Goal: Transaction & Acquisition: Subscribe to service/newsletter

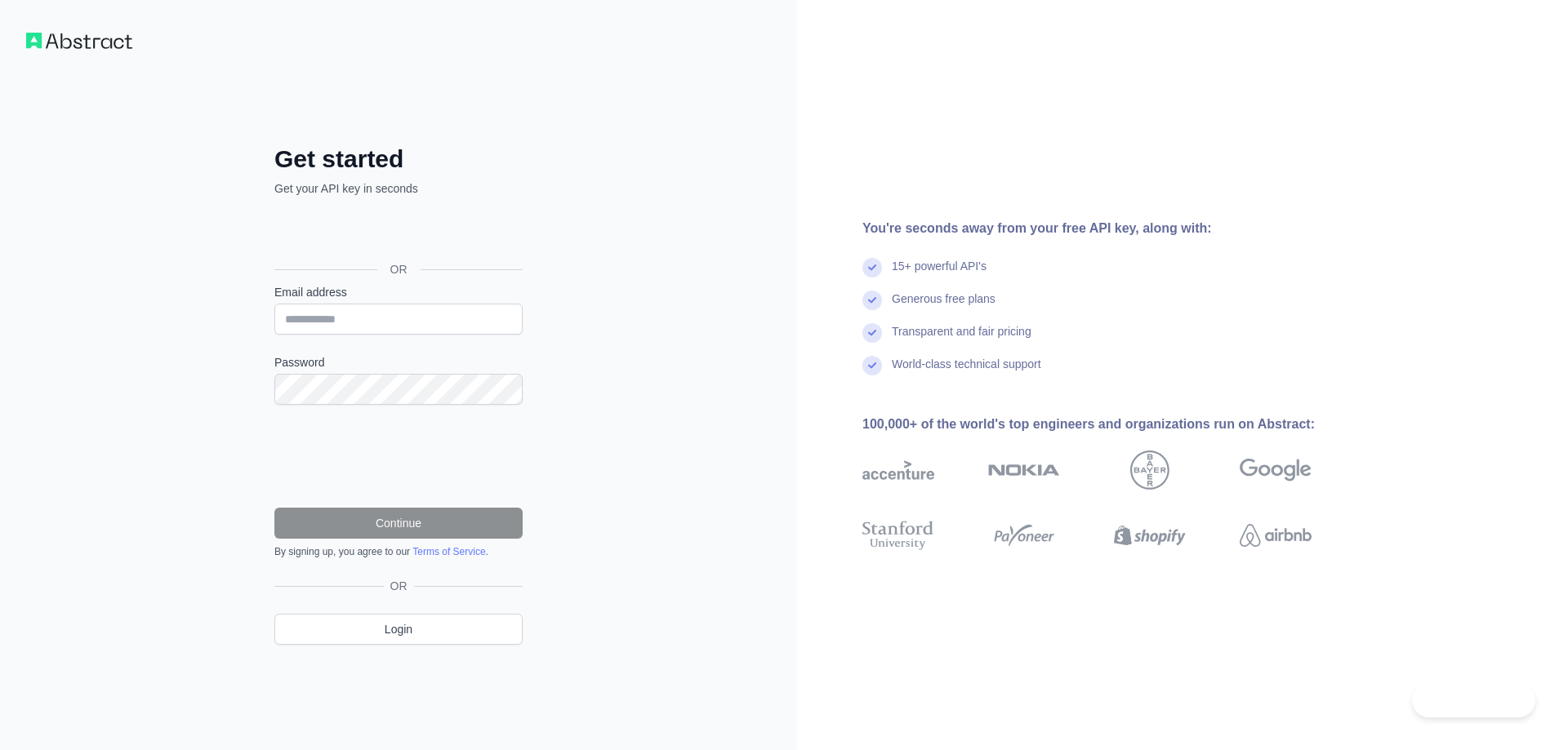
drag, startPoint x: 890, startPoint y: 268, endPoint x: 985, endPoint y: 271, distance: 95.0
click at [973, 269] on div "15+ powerful API's" at bounding box center [1112, 275] width 501 height 33
click at [930, 301] on div "Generous free plans" at bounding box center [943, 307] width 104 height 33
drag, startPoint x: 915, startPoint y: 301, endPoint x: 1007, endPoint y: 301, distance: 92.0
click at [1007, 301] on div "Generous free plans" at bounding box center [1112, 307] width 501 height 33
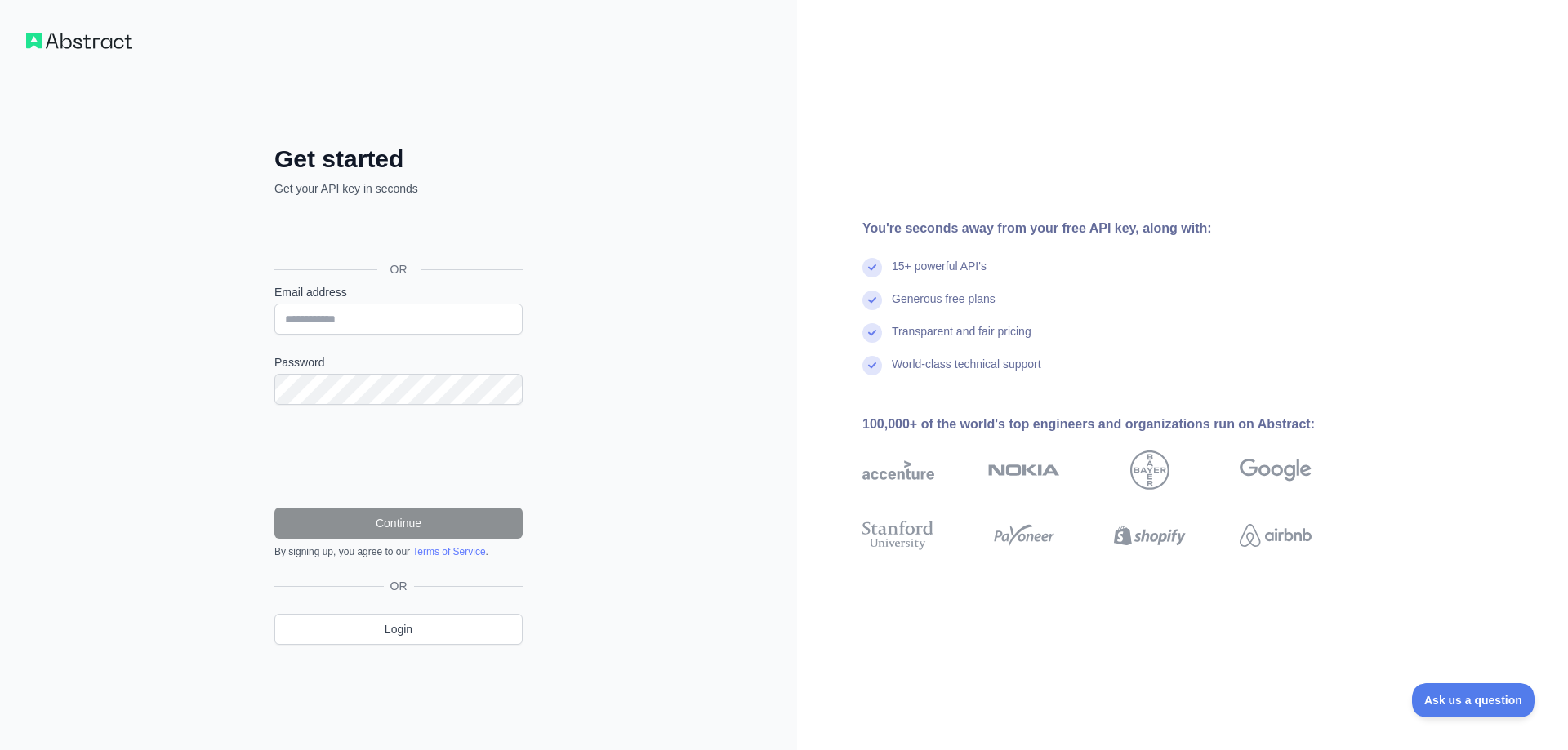
click at [934, 340] on div "Transparent and fair pricing" at bounding box center [962, 340] width 140 height 33
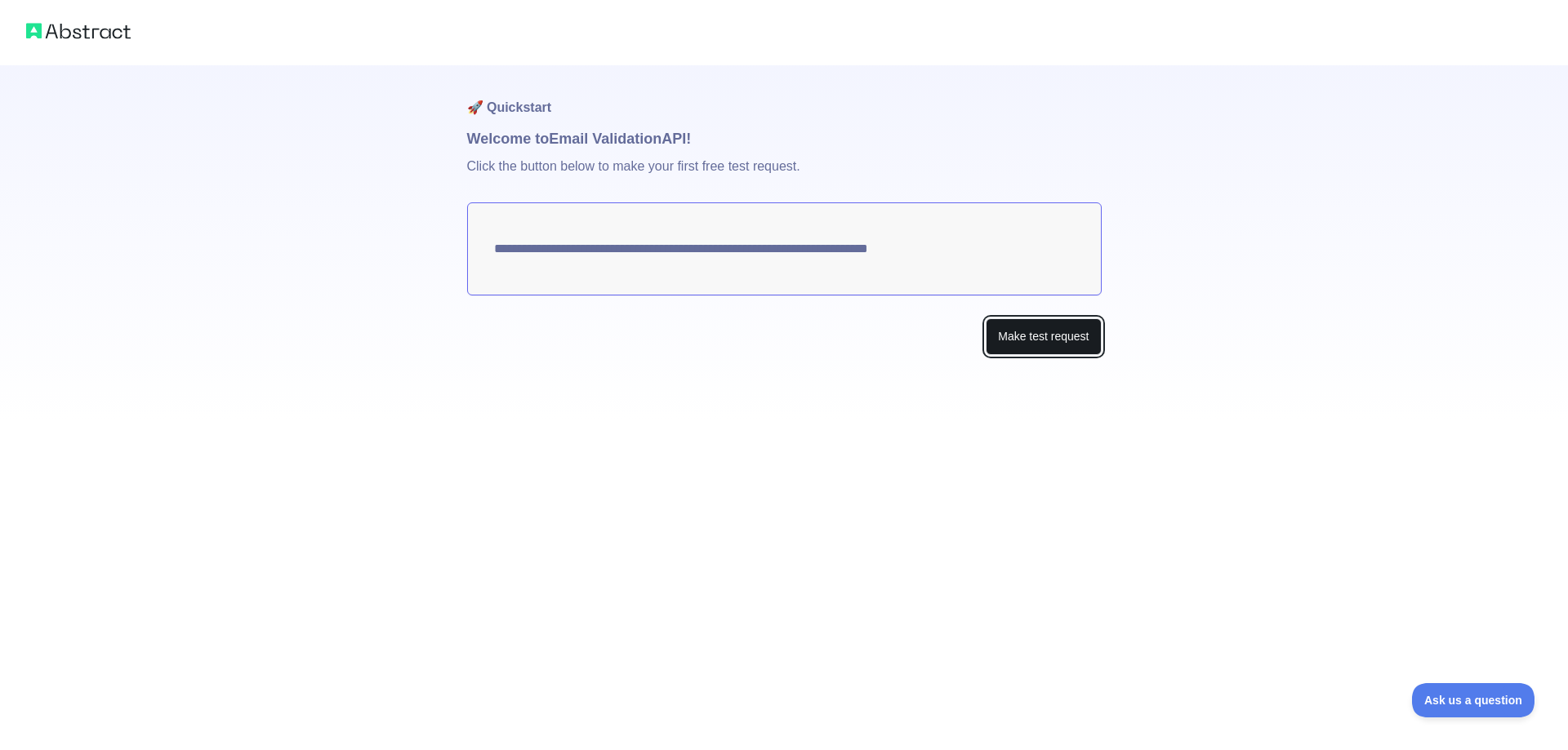
click at [1031, 335] on button "Make test request" at bounding box center [1042, 337] width 115 height 37
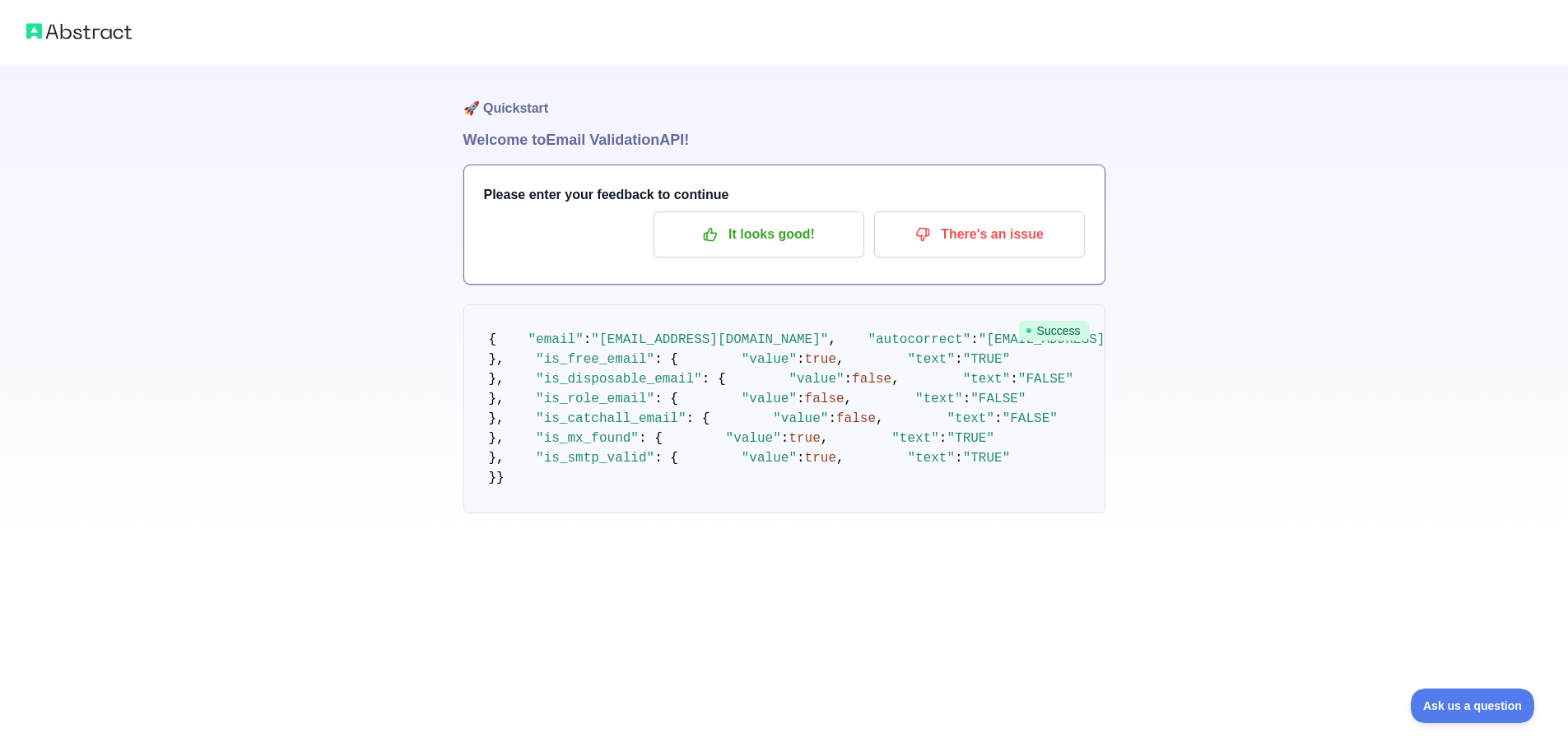
drag, startPoint x: 646, startPoint y: 418, endPoint x: 672, endPoint y: 419, distance: 26.0
click at [752, 463] on pre "{ "email" : "[EMAIL_ADDRESS][DOMAIN_NAME]" , "autocorrect" : "[EMAIL_ADDRESS][D…" at bounding box center [784, 408] width 642 height 209
click at [781, 237] on p "It looks good!" at bounding box center [759, 234] width 186 height 28
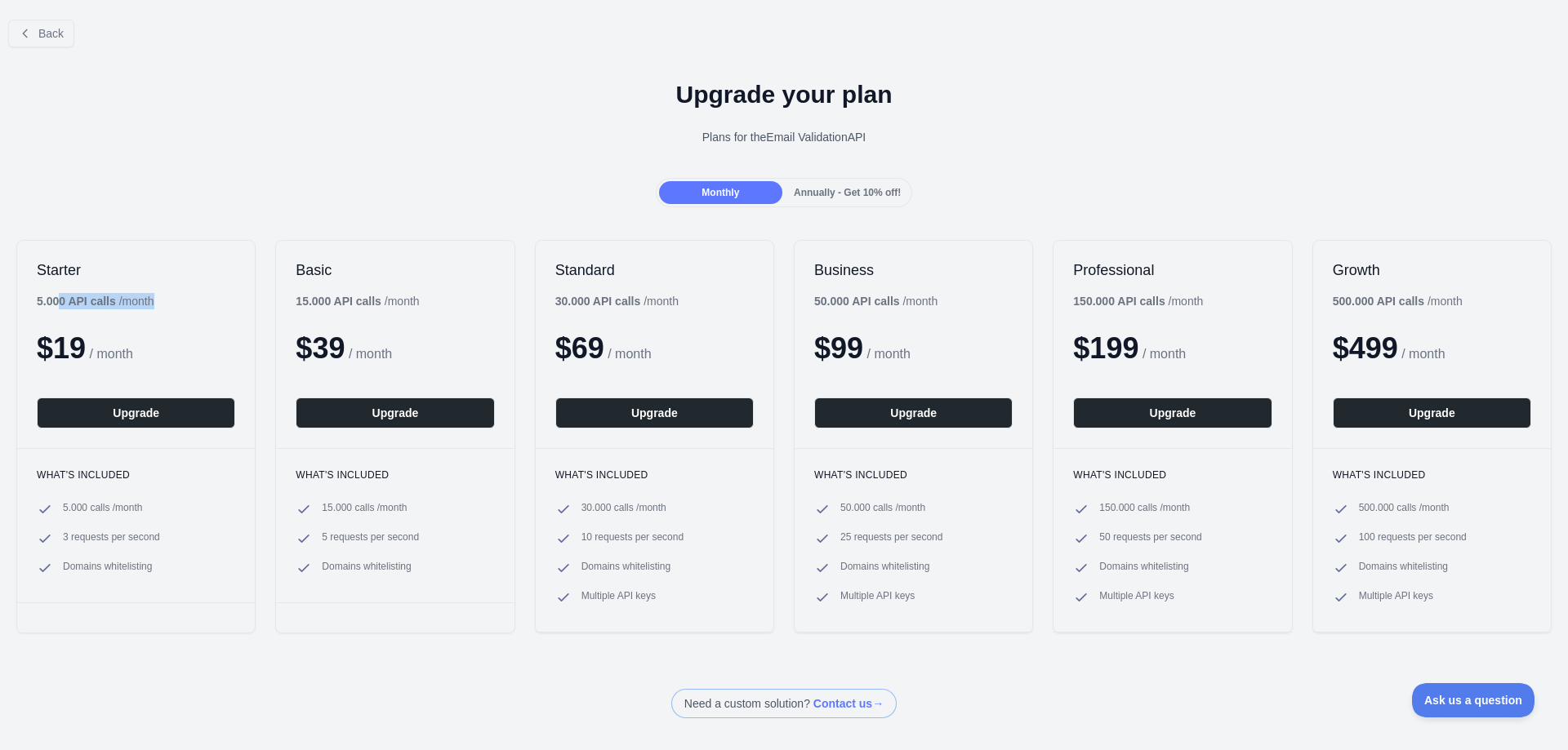
drag, startPoint x: 33, startPoint y: 298, endPoint x: 60, endPoint y: 301, distance: 27.2
click at [60, 301] on div "Starter 5.000 API calls / month $ 19 / month Upgrade" at bounding box center [136, 344] width 238 height 207
click at [85, 348] on span "$ 19" at bounding box center [61, 348] width 49 height 33
drag, startPoint x: 295, startPoint y: 304, endPoint x: 329, endPoint y: 299, distance: 34.4
click at [329, 299] on b "15.000 API calls" at bounding box center [338, 300] width 85 height 13
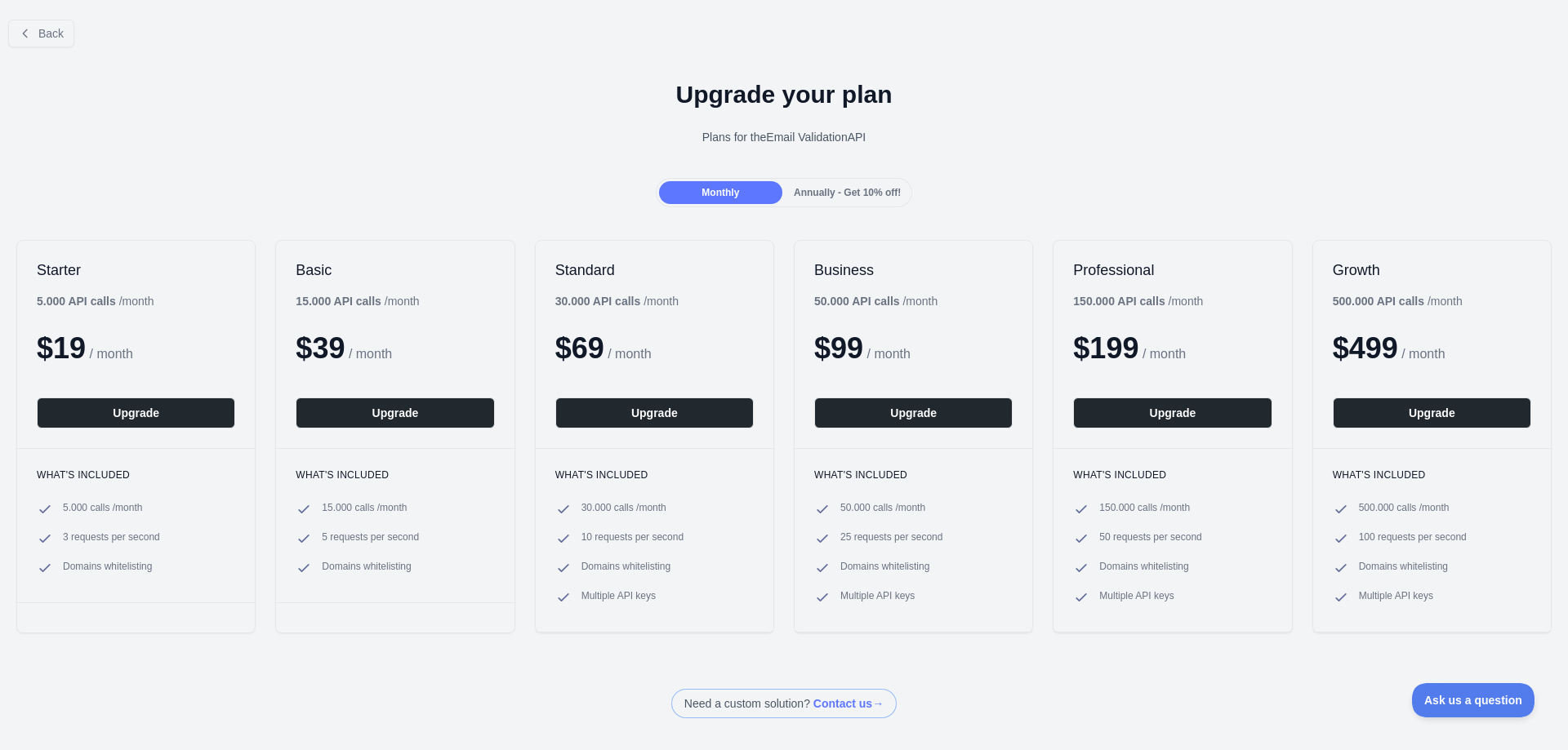
click at [814, 300] on b "50.000 API calls" at bounding box center [857, 300] width 85 height 13
drag, startPoint x: 59, startPoint y: 507, endPoint x: 144, endPoint y: 501, distance: 85.2
click at [126, 501] on div "What's included 5.000 calls / month 3 requests per second Domains whitelisting" at bounding box center [136, 525] width 238 height 154
click at [144, 501] on div "What's included 5.000 calls / month 3 requests per second Domains whitelisting" at bounding box center [136, 525] width 238 height 154
drag, startPoint x: 347, startPoint y: 537, endPoint x: 113, endPoint y: 545, distance: 234.1
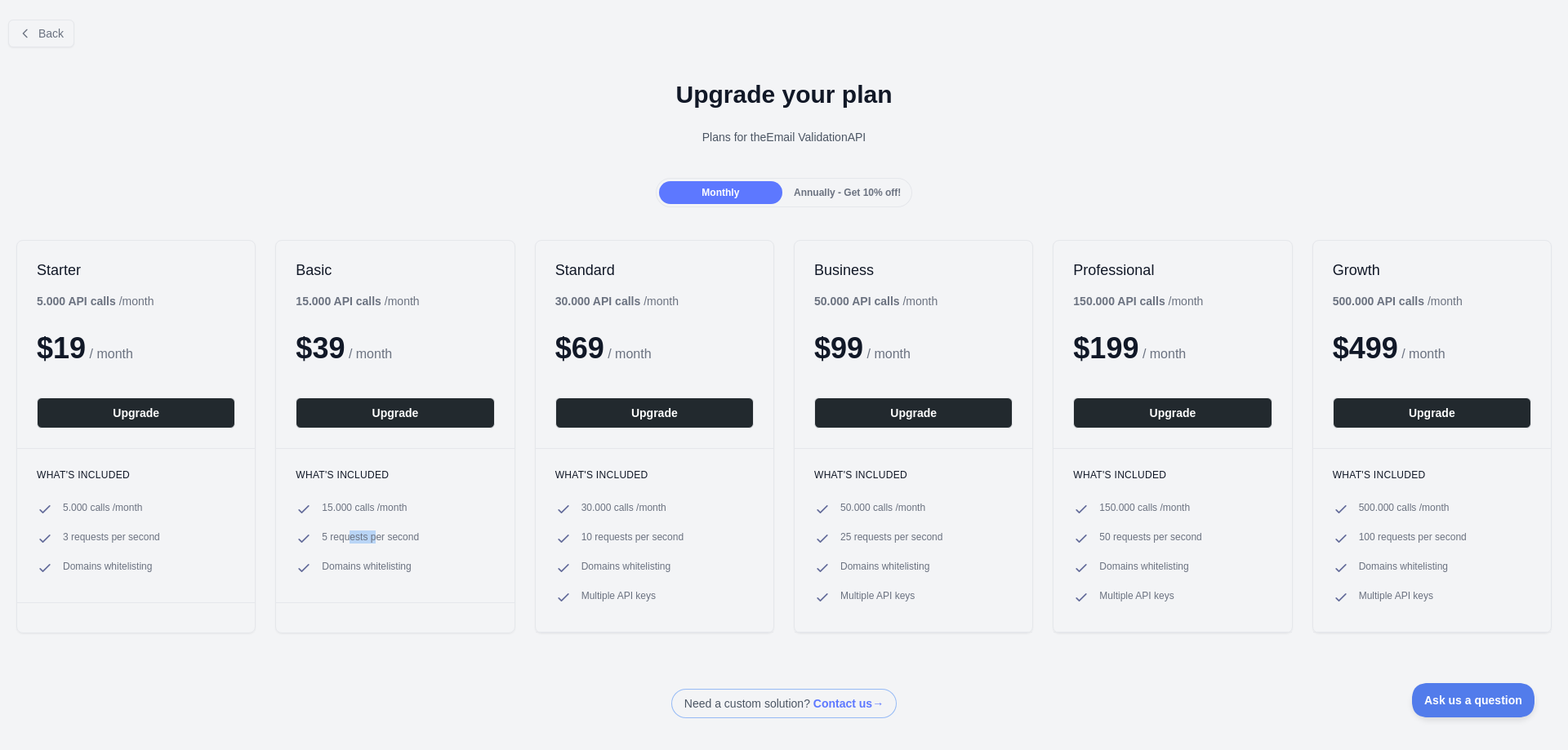
click at [382, 535] on span "5 requests per second" at bounding box center [370, 538] width 97 height 17
drag, startPoint x: 814, startPoint y: 350, endPoint x: 846, endPoint y: 350, distance: 32.0
click at [846, 350] on span "$ 99" at bounding box center [838, 348] width 49 height 33
drag, startPoint x: 808, startPoint y: 296, endPoint x: 906, endPoint y: 298, distance: 98.0
click at [906, 298] on div "50.000 API calls / month" at bounding box center [875, 301] width 123 height 17
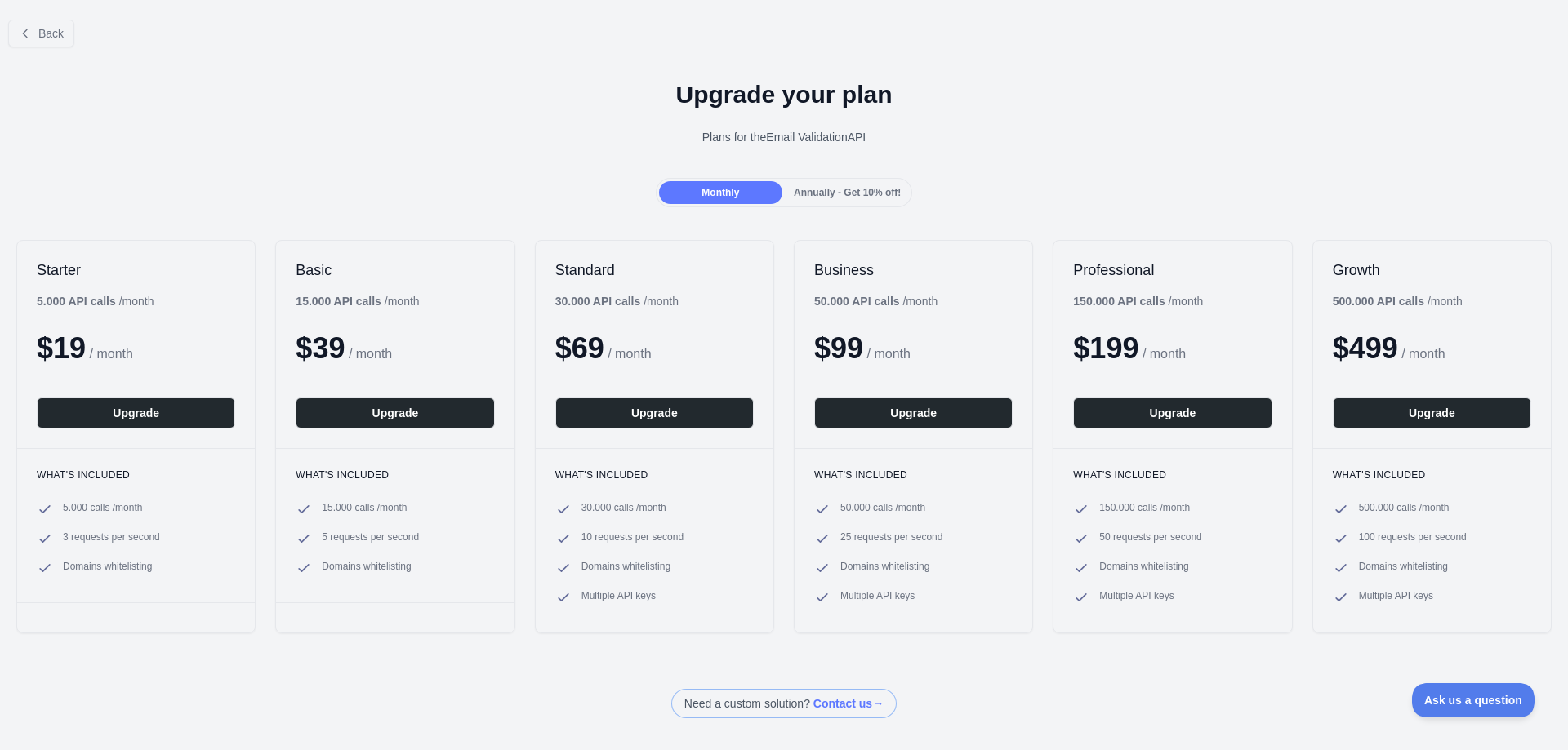
click at [930, 331] on div "Business 50.000 API calls / month $ 99 / month Upgrade" at bounding box center [913, 344] width 238 height 207
drag, startPoint x: 755, startPoint y: 88, endPoint x: 861, endPoint y: 88, distance: 106.0
click at [836, 88] on h1 "Upgrade your plan" at bounding box center [783, 94] width 1542 height 29
click at [868, 88] on h1 "Upgrade your plan" at bounding box center [783, 94] width 1542 height 29
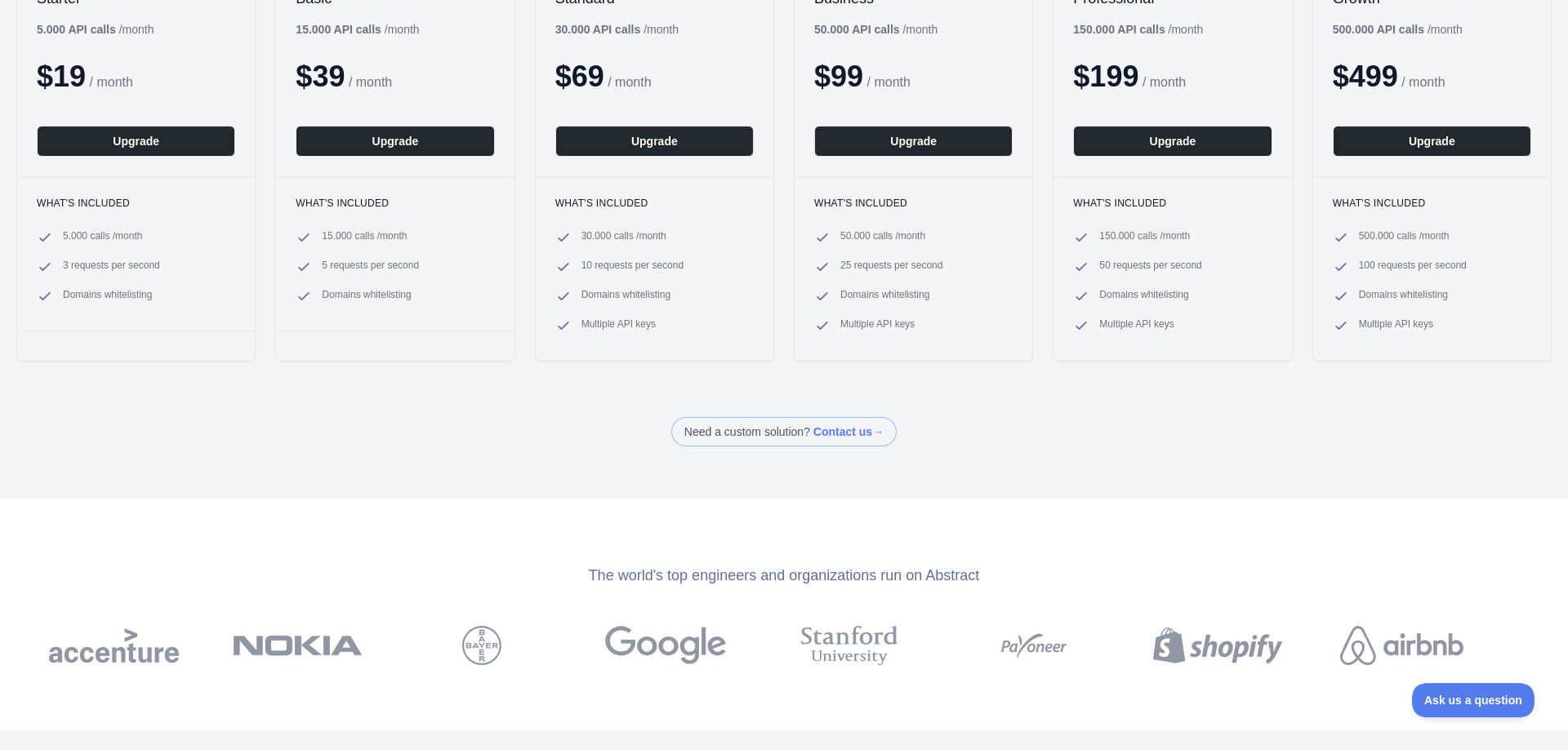
scroll to position [571, 0]
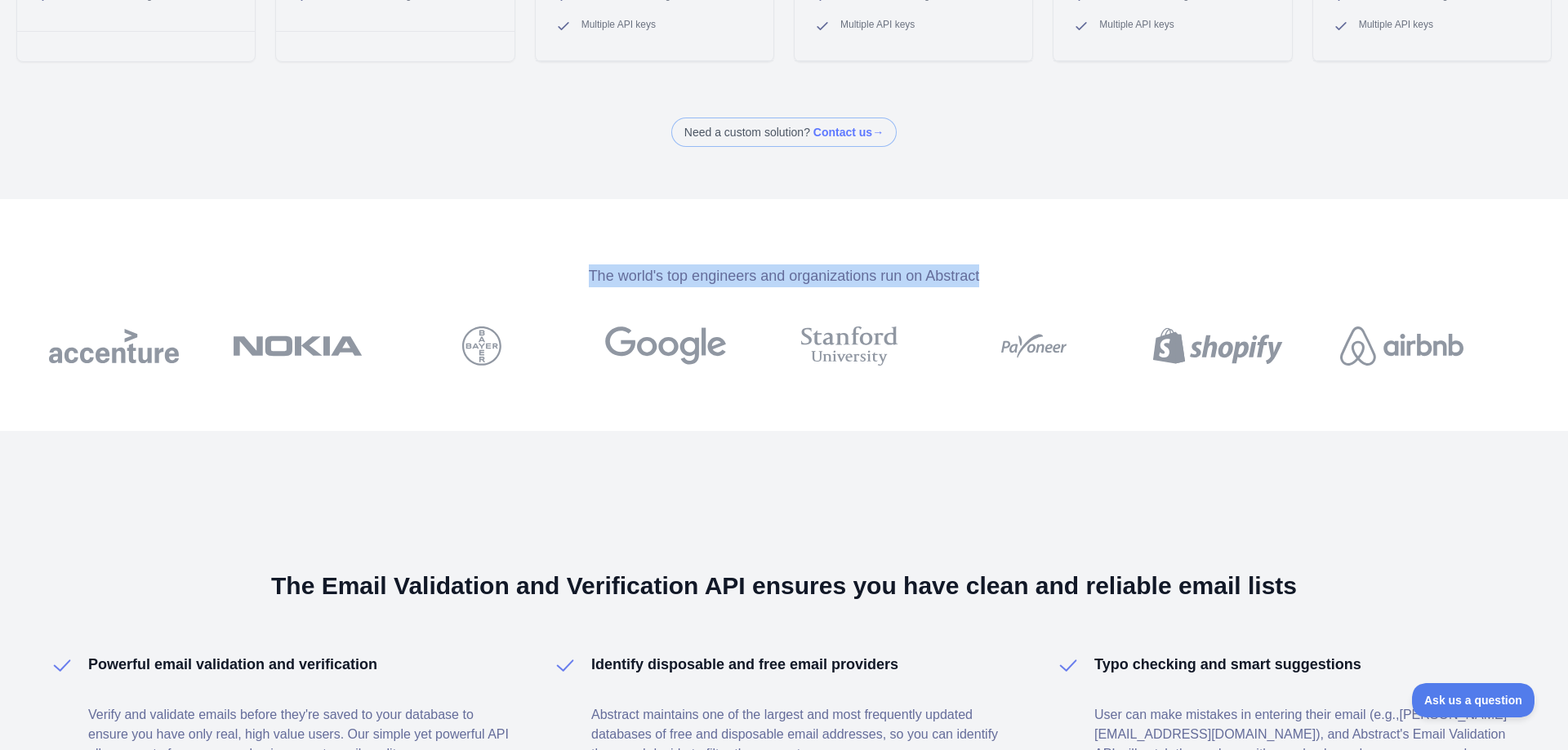
drag, startPoint x: 570, startPoint y: 276, endPoint x: 1012, endPoint y: 286, distance: 442.1
click at [1012, 286] on div "The world's top engineers and organizations run on Abstract" at bounding box center [784, 276] width 1568 height 23
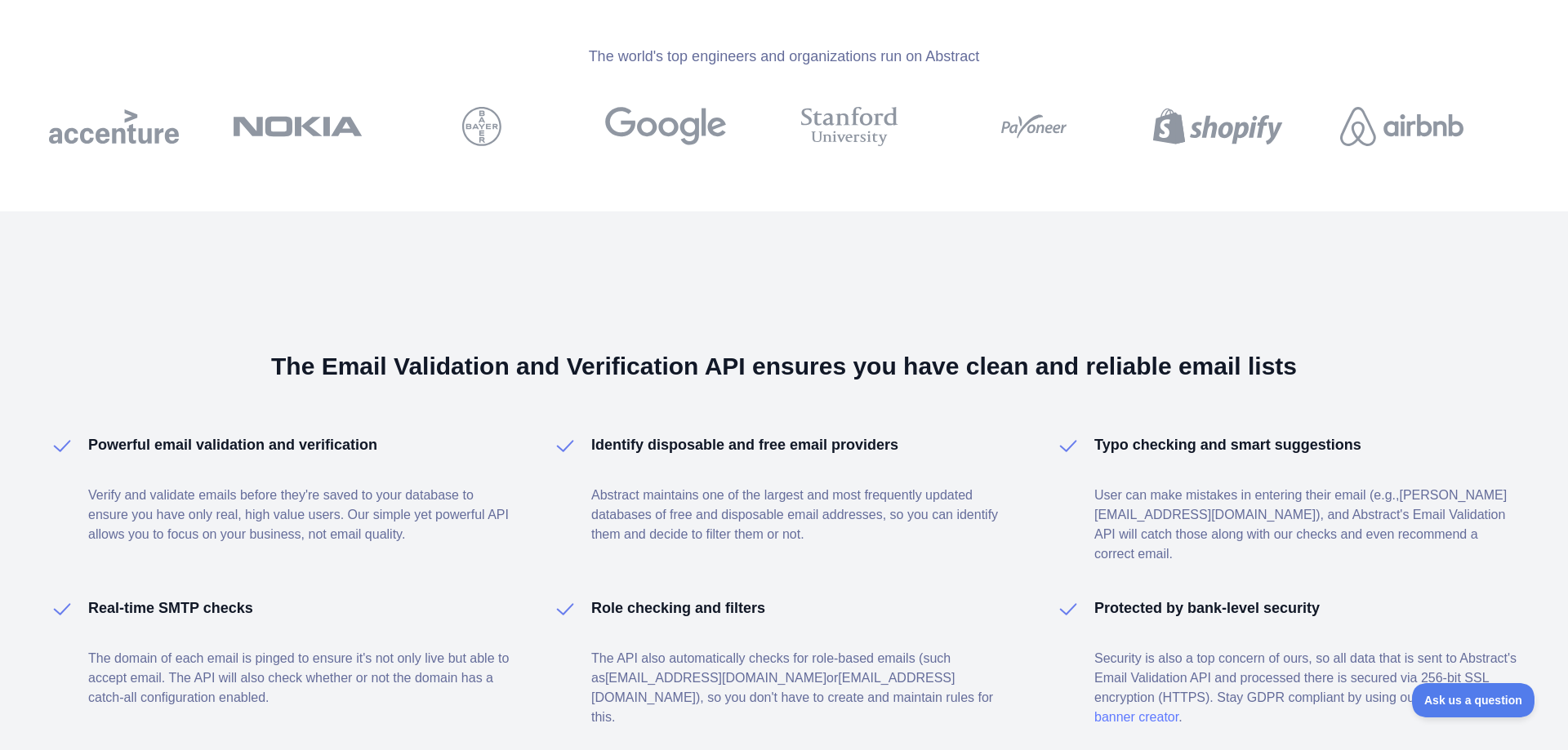
scroll to position [890, 0]
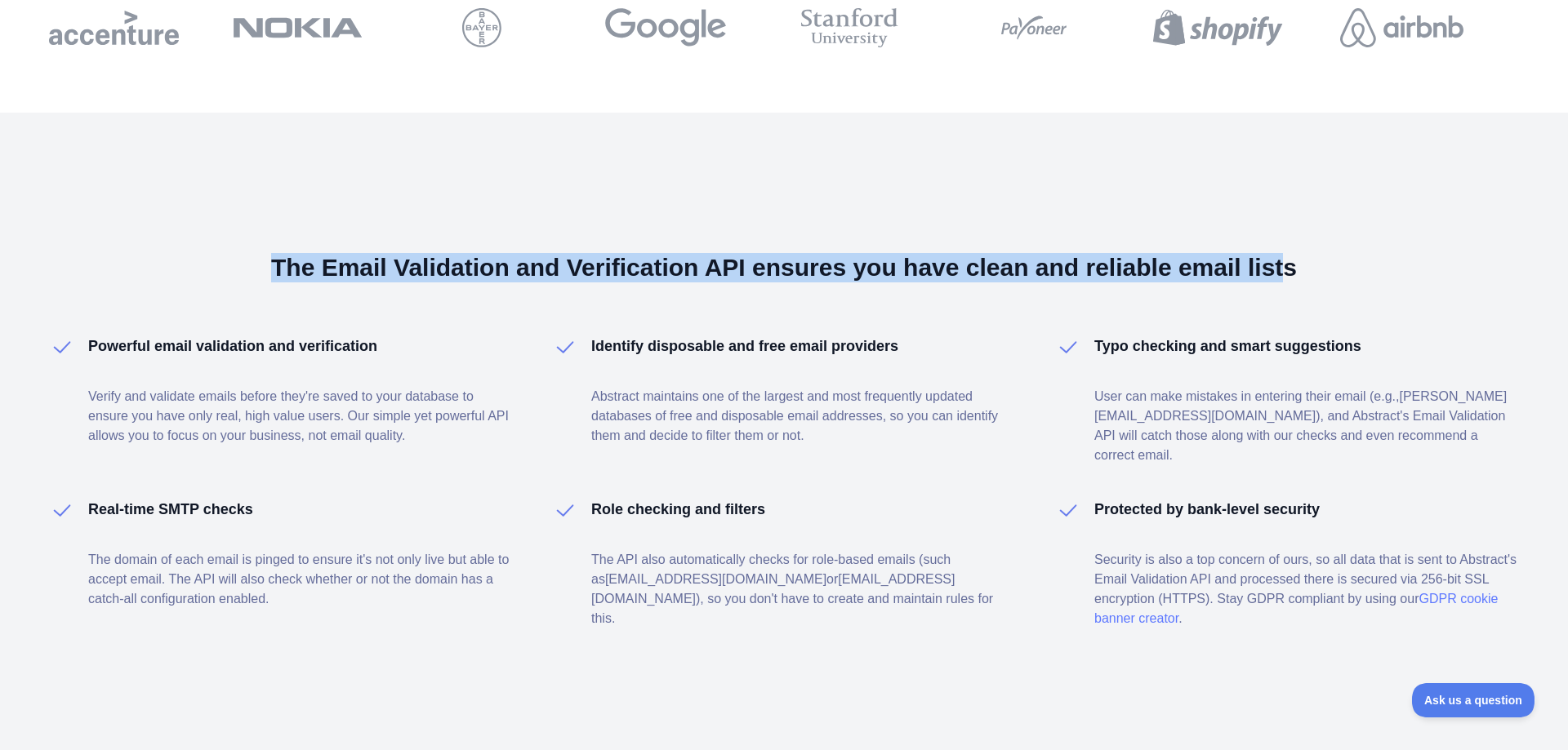
drag, startPoint x: 243, startPoint y: 267, endPoint x: 1298, endPoint y: 253, distance: 1055.1
click at [1298, 254] on h3 "The Email Validation and Verification API ensures you have clean and reliable e…" at bounding box center [783, 268] width 1470 height 29
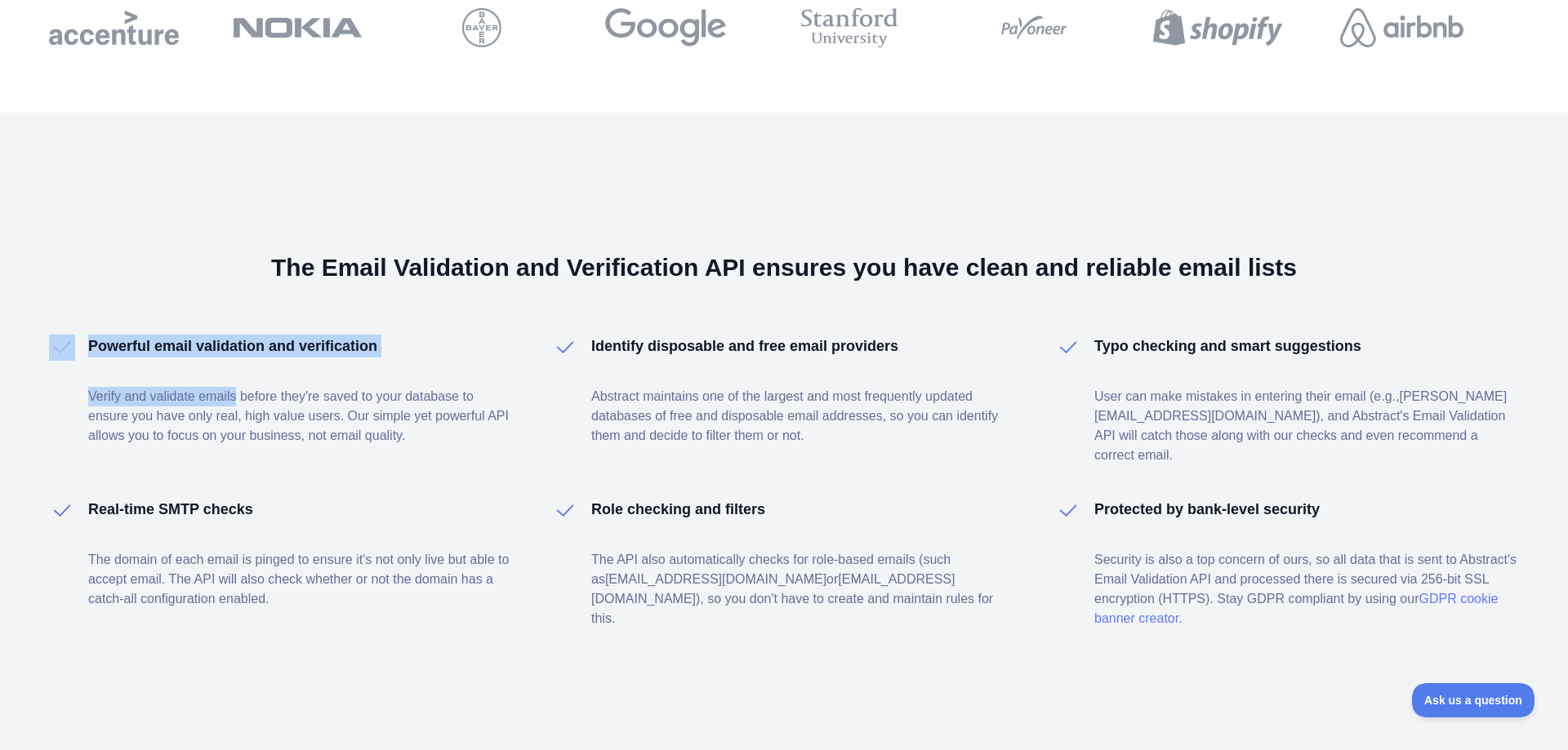
drag, startPoint x: 802, startPoint y: 275, endPoint x: 220, endPoint y: 286, distance: 582.1
click at [225, 286] on div "The Email Validation and Verification API ensures you have clean and reliable e…" at bounding box center [784, 441] width 1568 height 657
click at [220, 286] on div "The Email Validation and Verification API ensures you have clean and reliable e…" at bounding box center [784, 441] width 1568 height 657
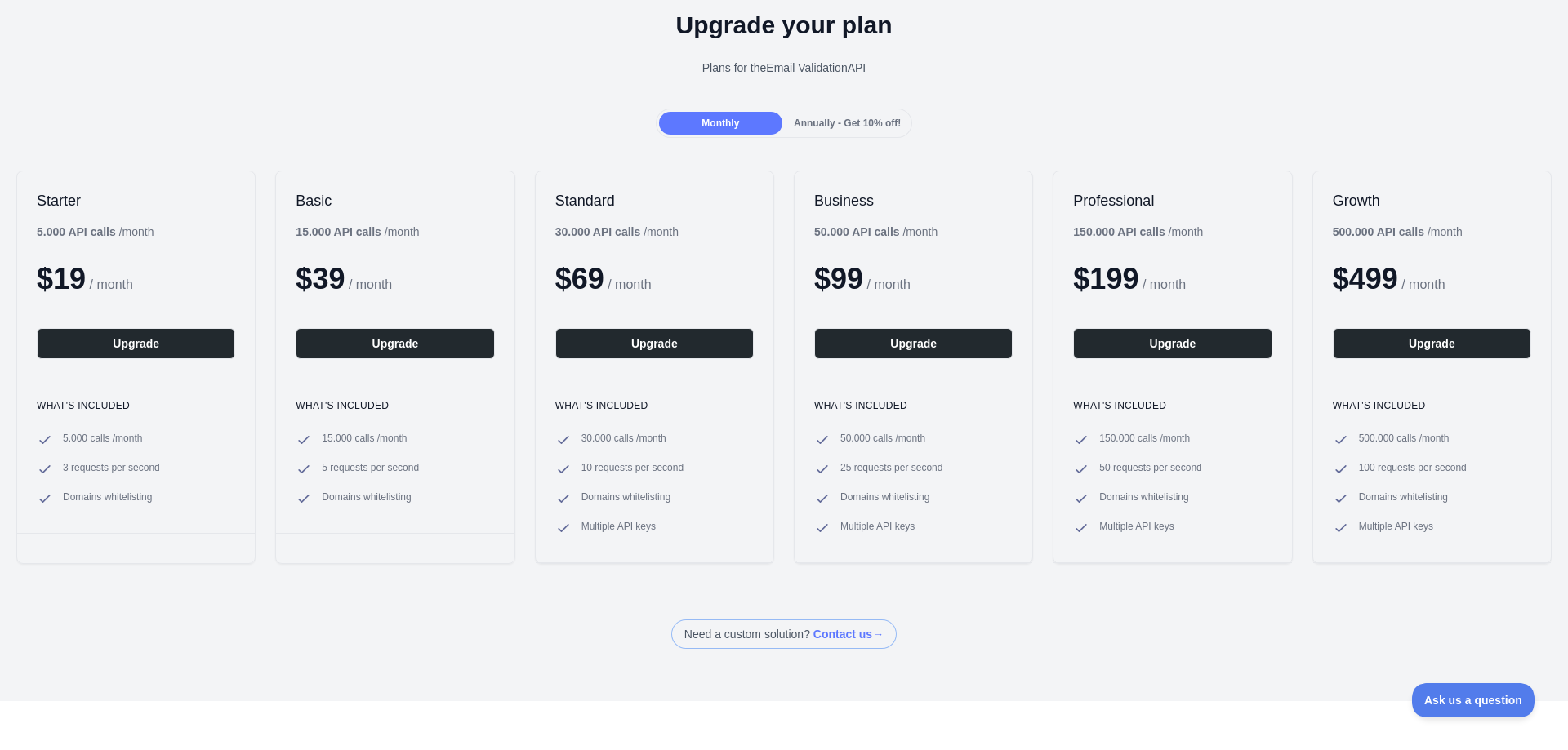
scroll to position [0, 0]
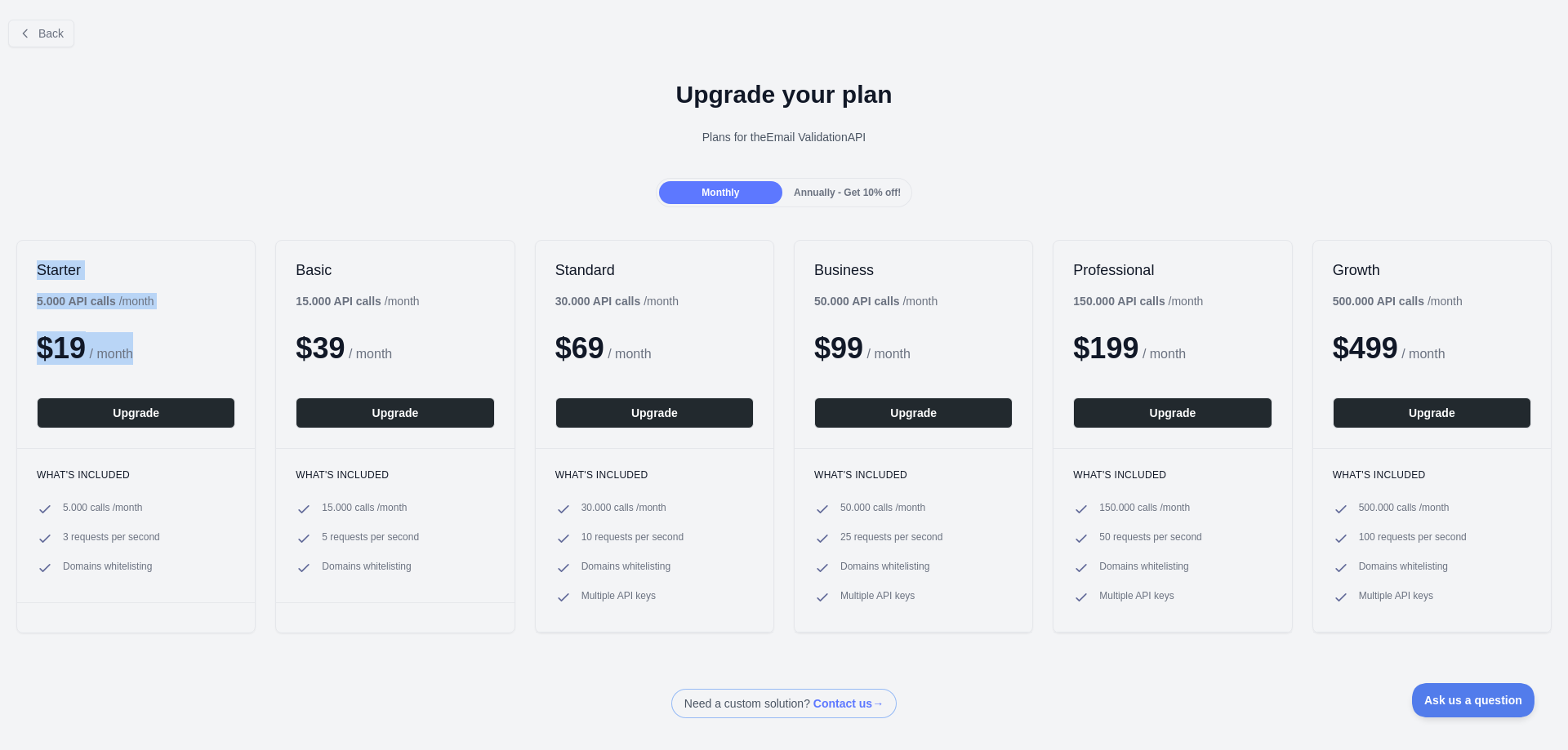
drag, startPoint x: 142, startPoint y: 343, endPoint x: 17, endPoint y: 268, distance: 145.8
click at [17, 268] on div "Starter 5.000 API calls / month $ 19 / month Upgrade" at bounding box center [136, 344] width 238 height 207
click at [101, 326] on div "Starter 5.000 API calls / month $ 19 / month Upgrade" at bounding box center [136, 344] width 238 height 207
drag, startPoint x: 143, startPoint y: 349, endPoint x: 38, endPoint y: 266, distance: 133.8
click at [38, 266] on div "Starter 5.000 API calls / month $ 19 / month Upgrade" at bounding box center [136, 344] width 238 height 207
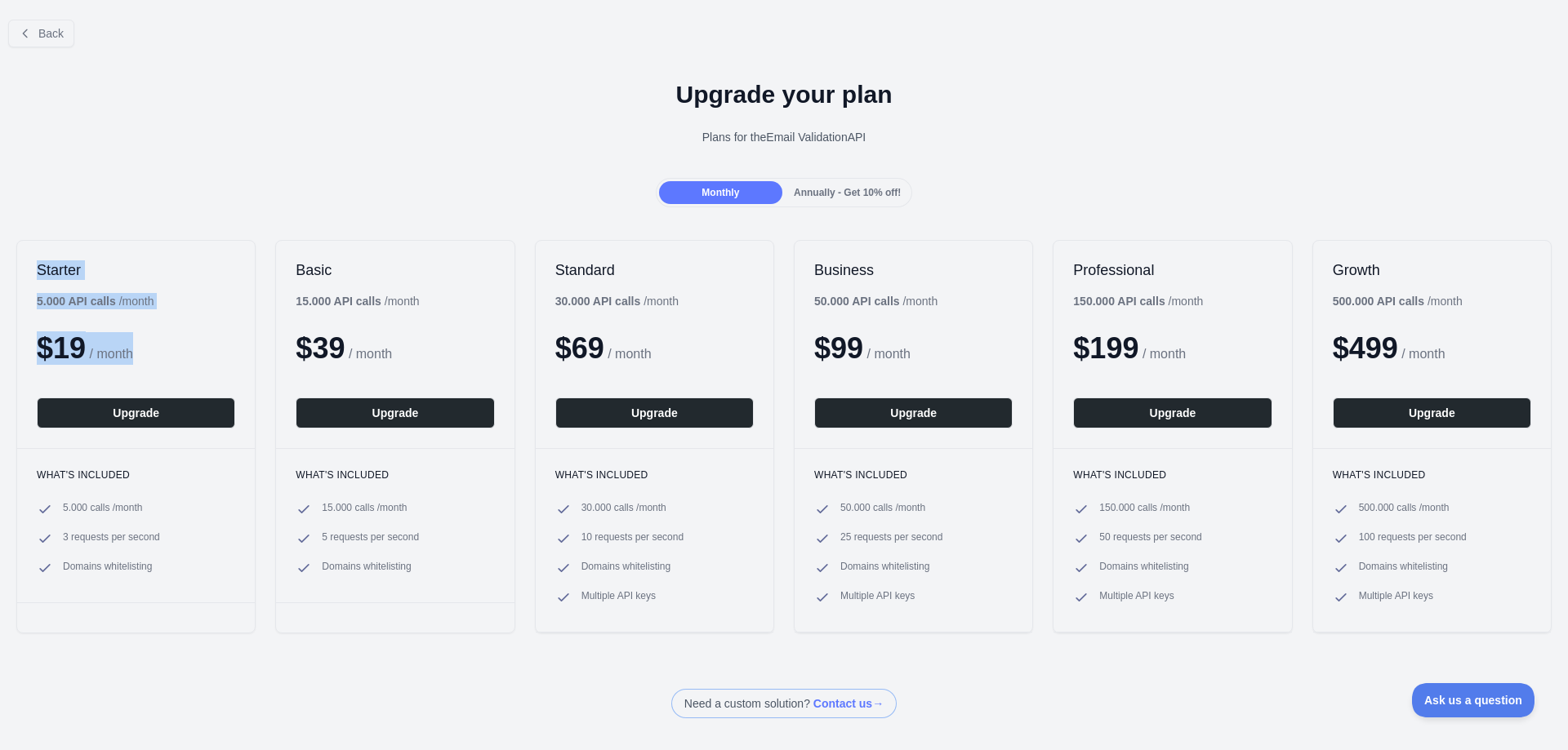
click at [105, 309] on div "5.000 API calls / month" at bounding box center [95, 301] width 117 height 17
drag, startPoint x: 38, startPoint y: 299, endPoint x: 163, endPoint y: 299, distance: 125.0
click at [163, 299] on div "Starter 5.000 API calls / month $ 19 / month Upgrade" at bounding box center [136, 344] width 238 height 207
click at [163, 300] on div "Starter 5.000 API calls / month $ 19 / month Upgrade" at bounding box center [136, 344] width 238 height 207
drag, startPoint x: 64, startPoint y: 511, endPoint x: 139, endPoint y: 510, distance: 75.0
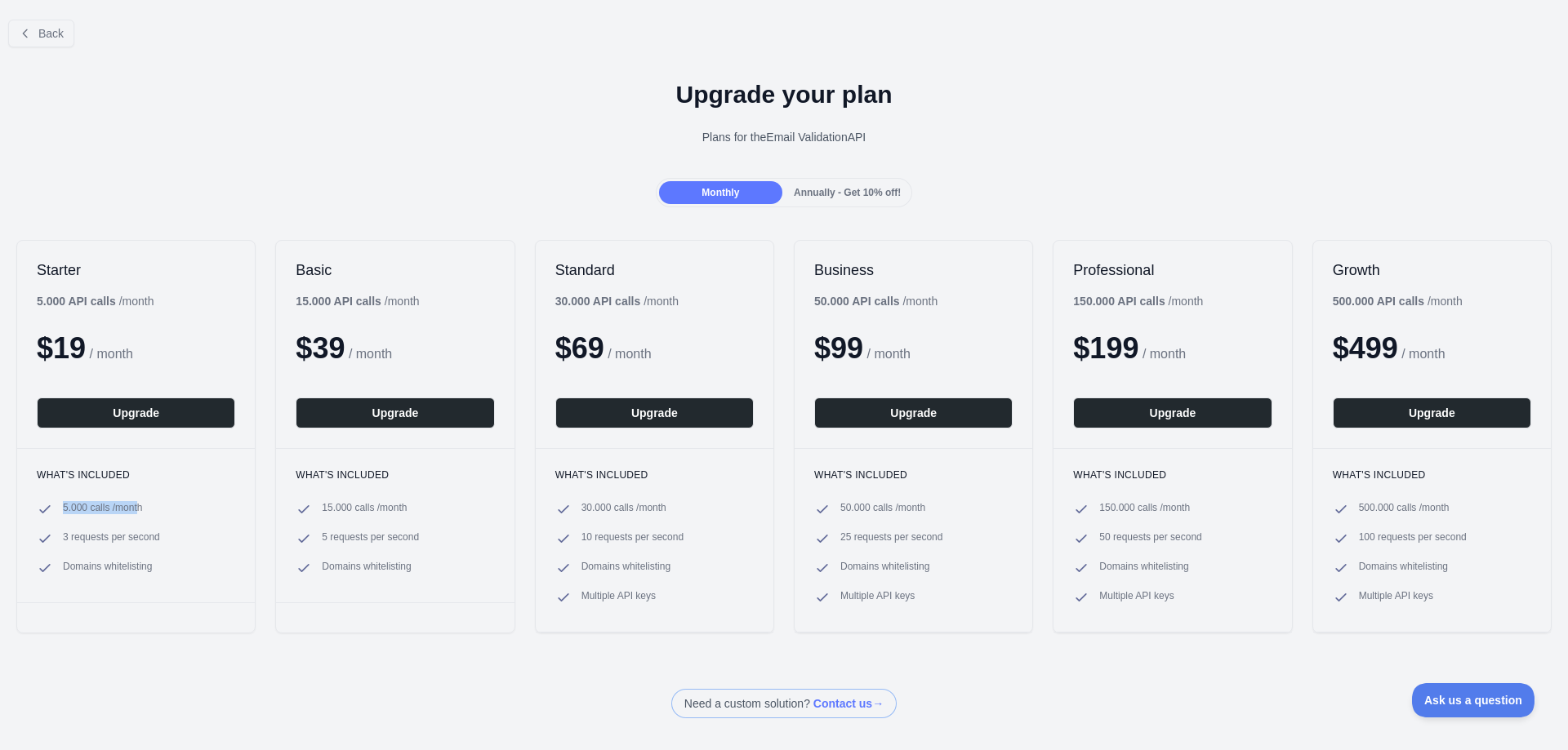
click at [139, 510] on span "5.000 calls / month" at bounding box center [103, 509] width 80 height 17
drag, startPoint x: 63, startPoint y: 539, endPoint x: 144, endPoint y: 530, distance: 81.5
click at [144, 530] on ul "5.000 calls / month 3 requests per second Domains whitelisting" at bounding box center [136, 538] width 198 height 75
click at [76, 569] on span "Domains whitelisting" at bounding box center [108, 568] width 89 height 17
drag, startPoint x: 76, startPoint y: 569, endPoint x: 128, endPoint y: 569, distance: 52.0
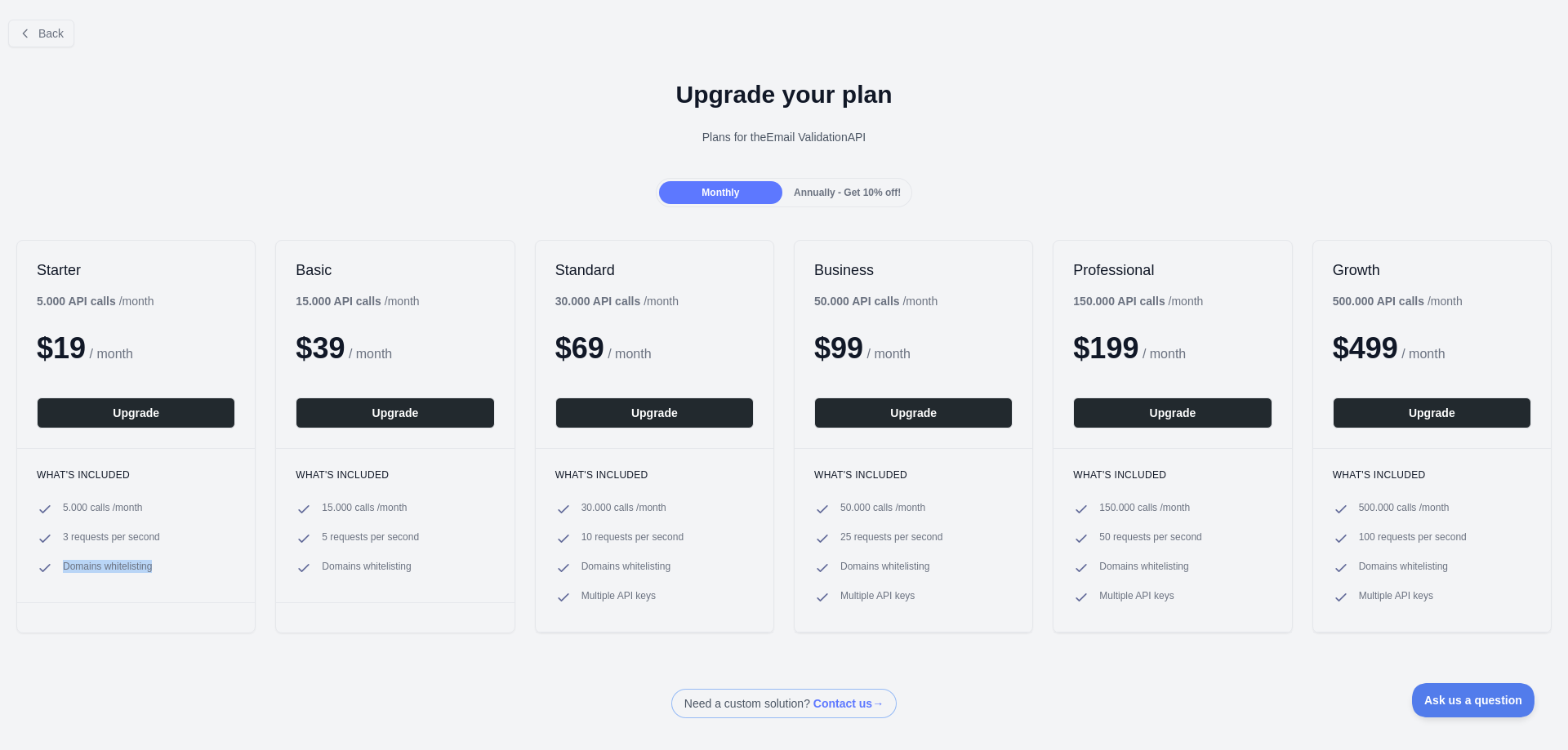
click at [128, 569] on span "Domains whitelisting" at bounding box center [108, 568] width 89 height 17
click at [138, 581] on div "What's included 5.000 calls / month 3 requests per second Domains whitelisting" at bounding box center [136, 525] width 238 height 154
click at [27, 35] on icon at bounding box center [24, 33] width 13 height 13
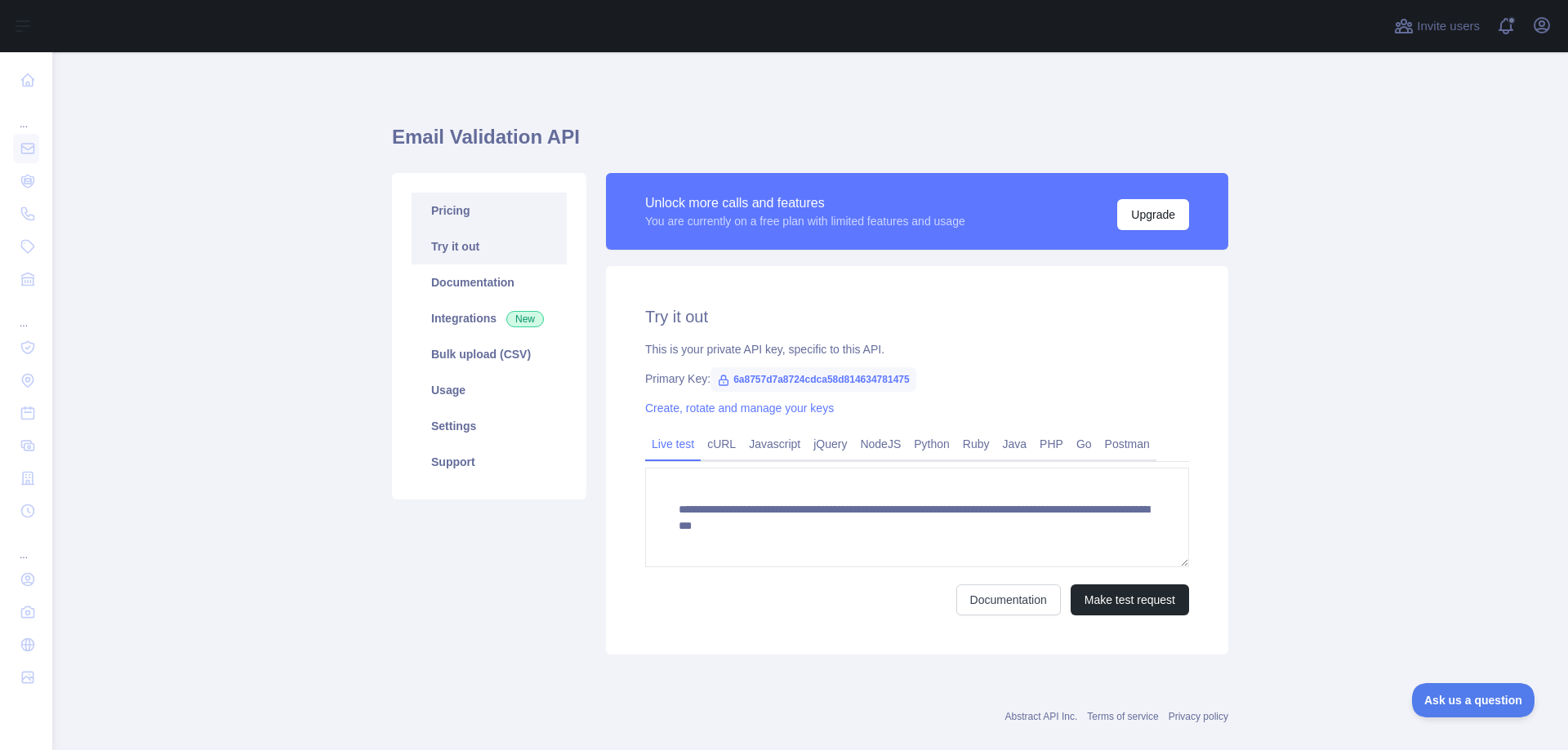
click at [446, 212] on link "Pricing" at bounding box center [490, 210] width 155 height 36
